Goal: Information Seeking & Learning: Understand process/instructions

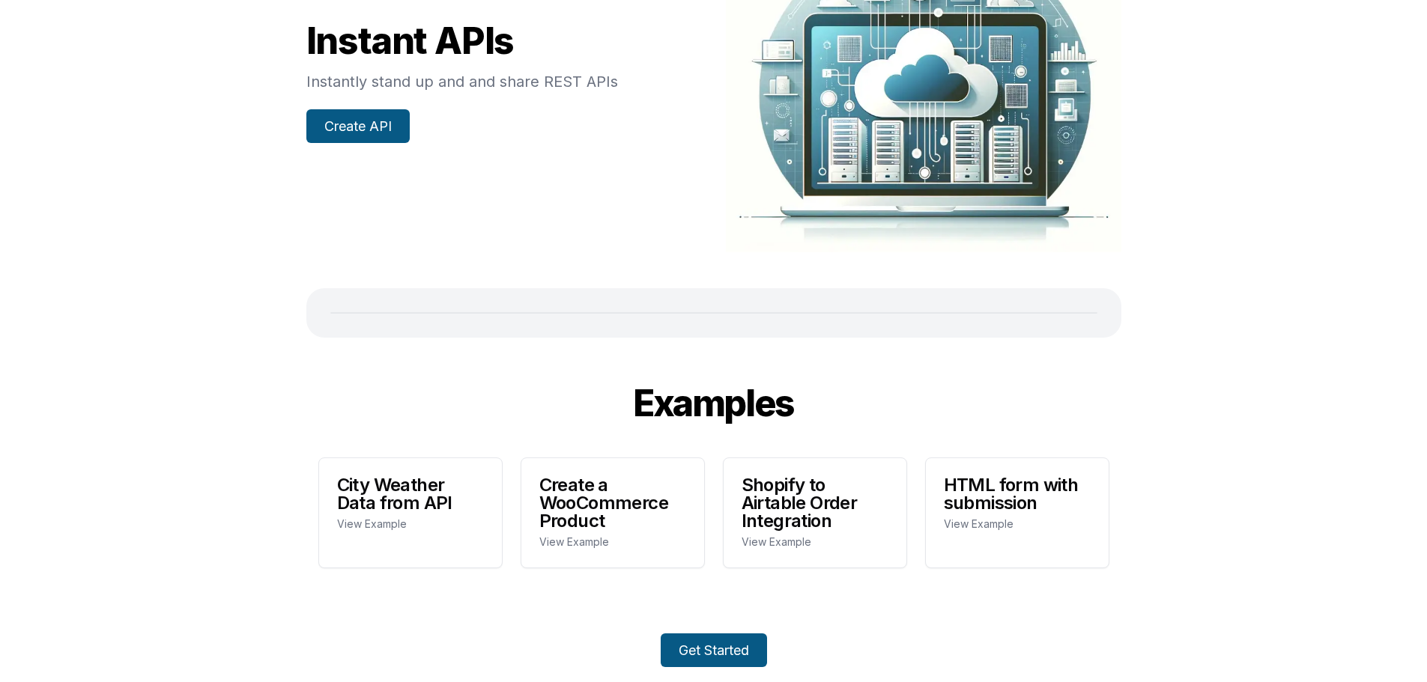
scroll to position [324, 0]
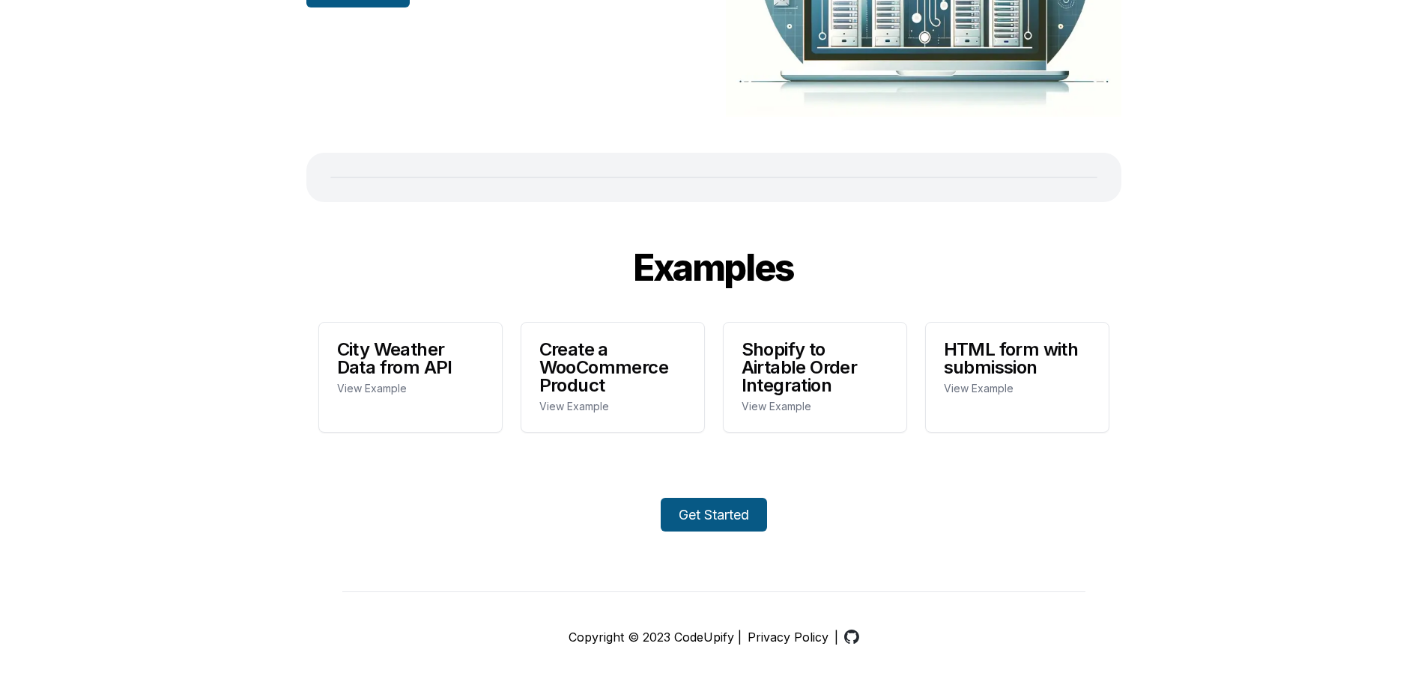
click at [738, 521] on link "Get Started" at bounding box center [714, 515] width 106 height 34
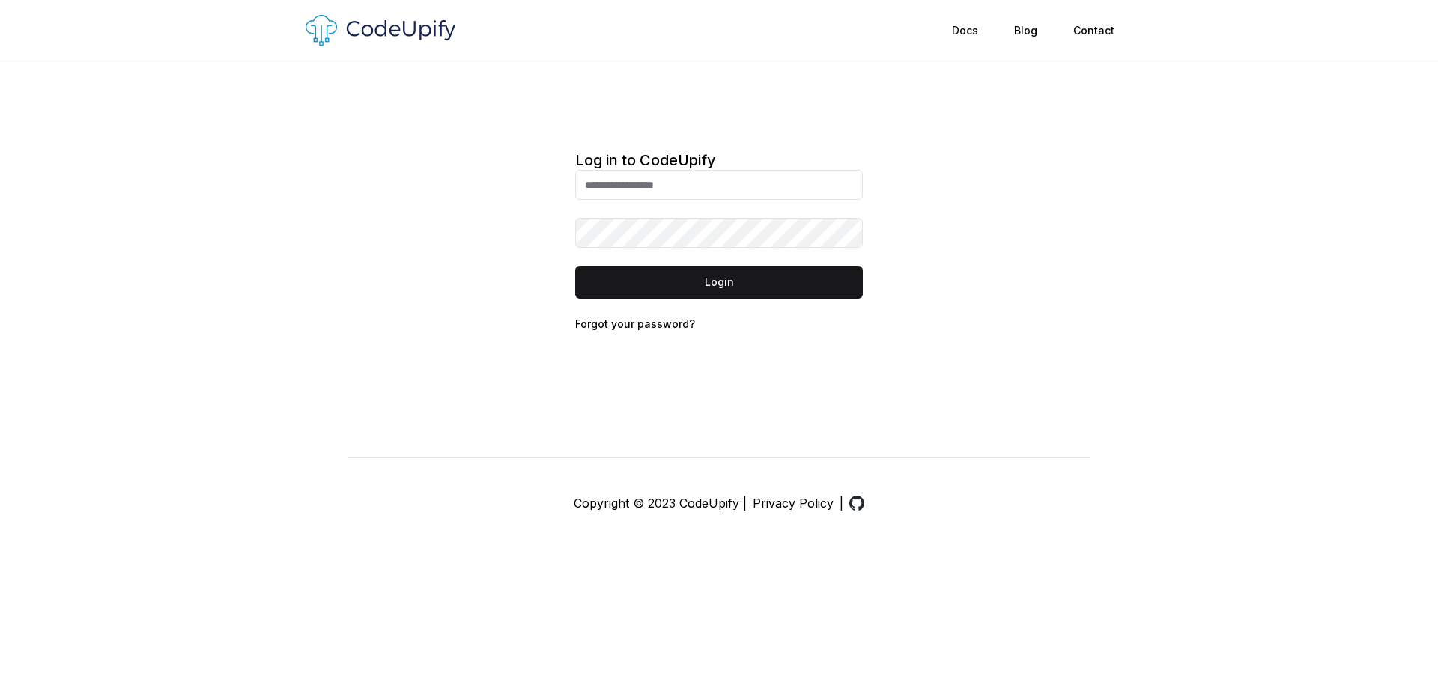
click at [1111, 32] on link "Contact" at bounding box center [1093, 30] width 77 height 27
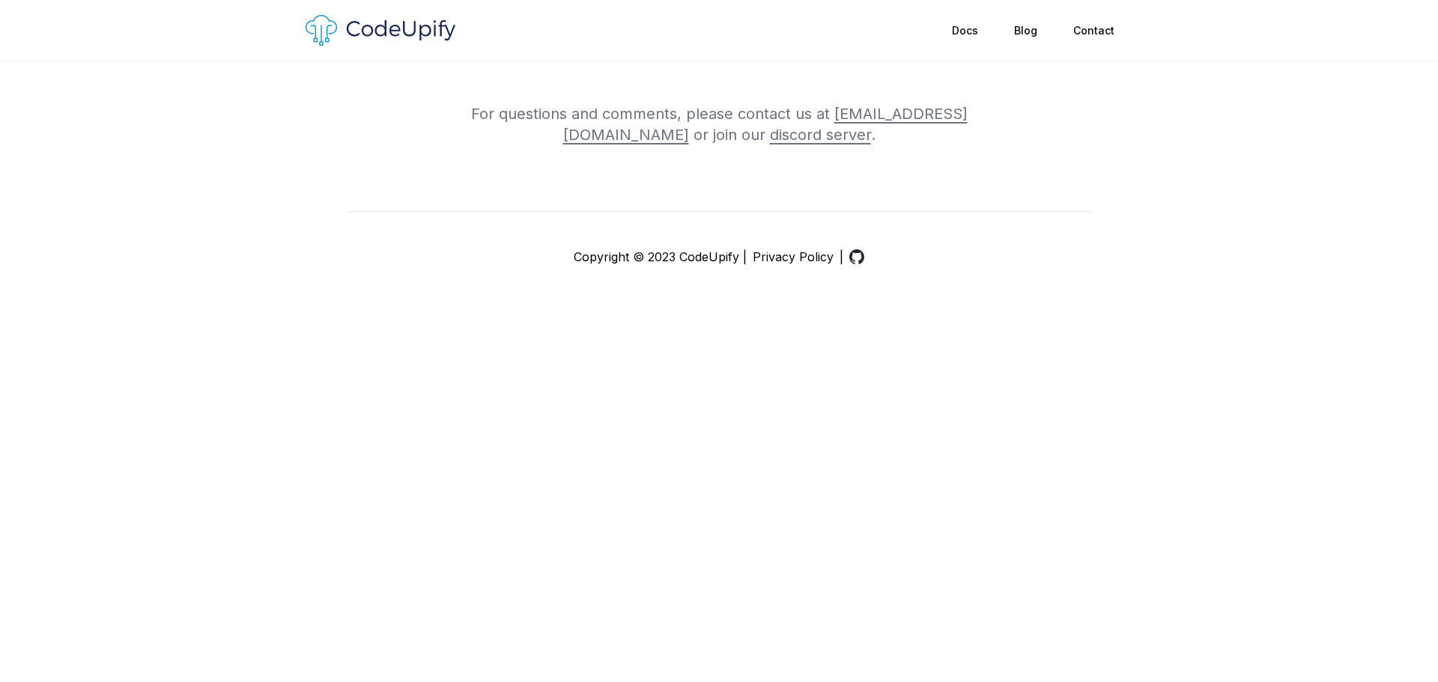
click at [1032, 27] on link "Blog" at bounding box center [1025, 30] width 59 height 27
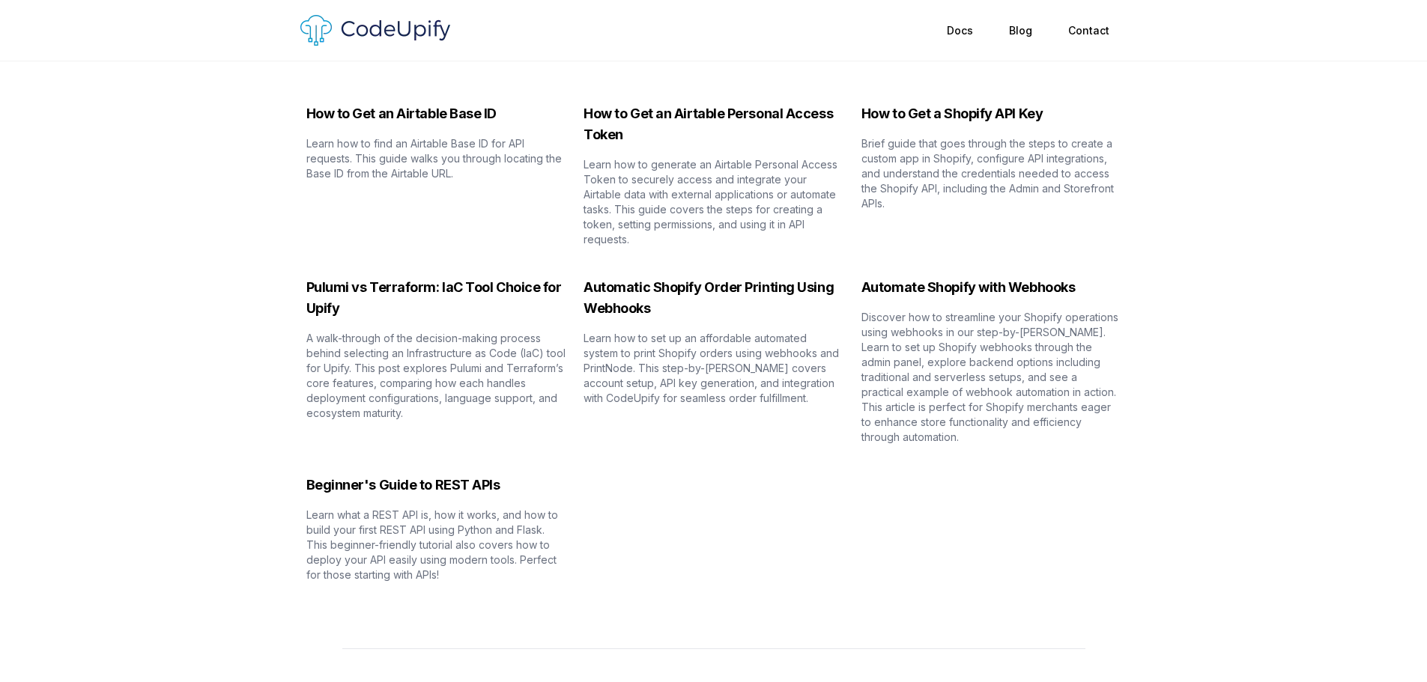
click at [967, 27] on link "Docs" at bounding box center [960, 30] width 62 height 27
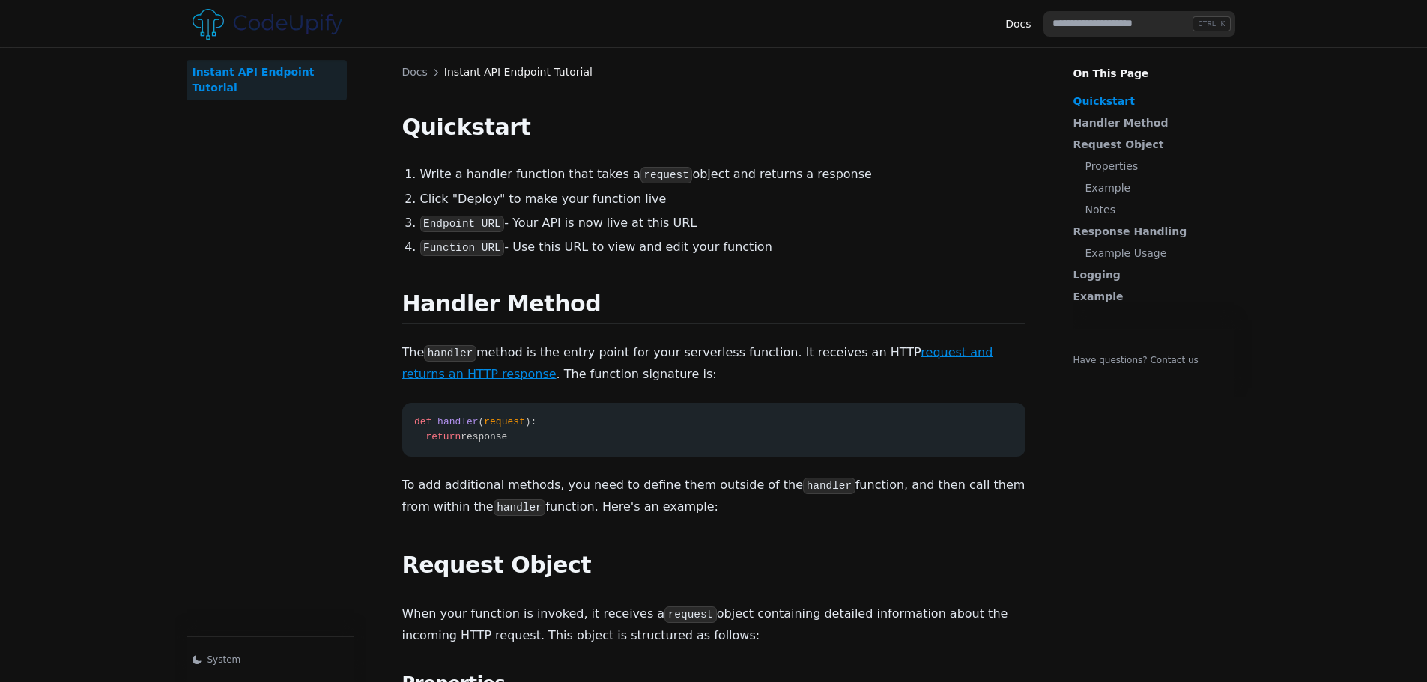
click at [271, 67] on link "Instant API Endpoint Tutorial" at bounding box center [266, 80] width 160 height 40
click at [503, 75] on div "Instant API Endpoint Tutorial" at bounding box center [518, 72] width 148 height 16
drag, startPoint x: 598, startPoint y: 73, endPoint x: 404, endPoint y: 74, distance: 194.0
click at [404, 74] on div "Docs Instant API Endpoint Tutorial" at bounding box center [713, 72] width 623 height 16
